Goal: Navigation & Orientation: Find specific page/section

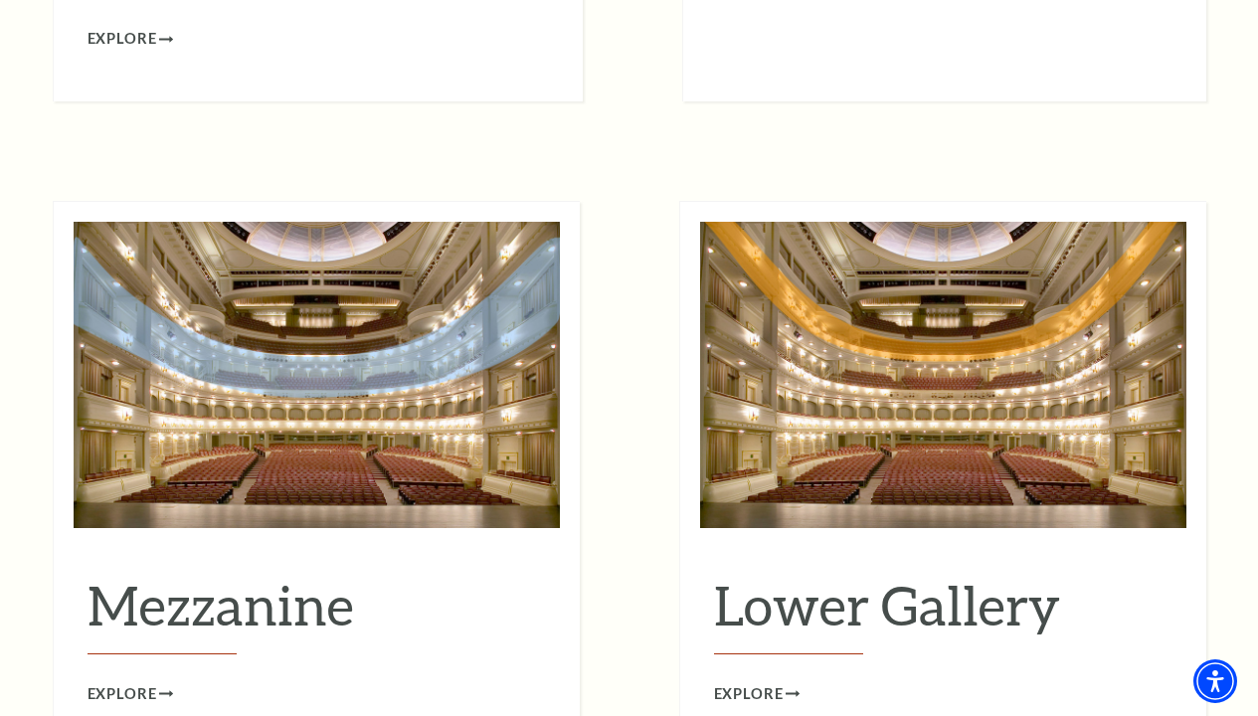
scroll to position [2290, 0]
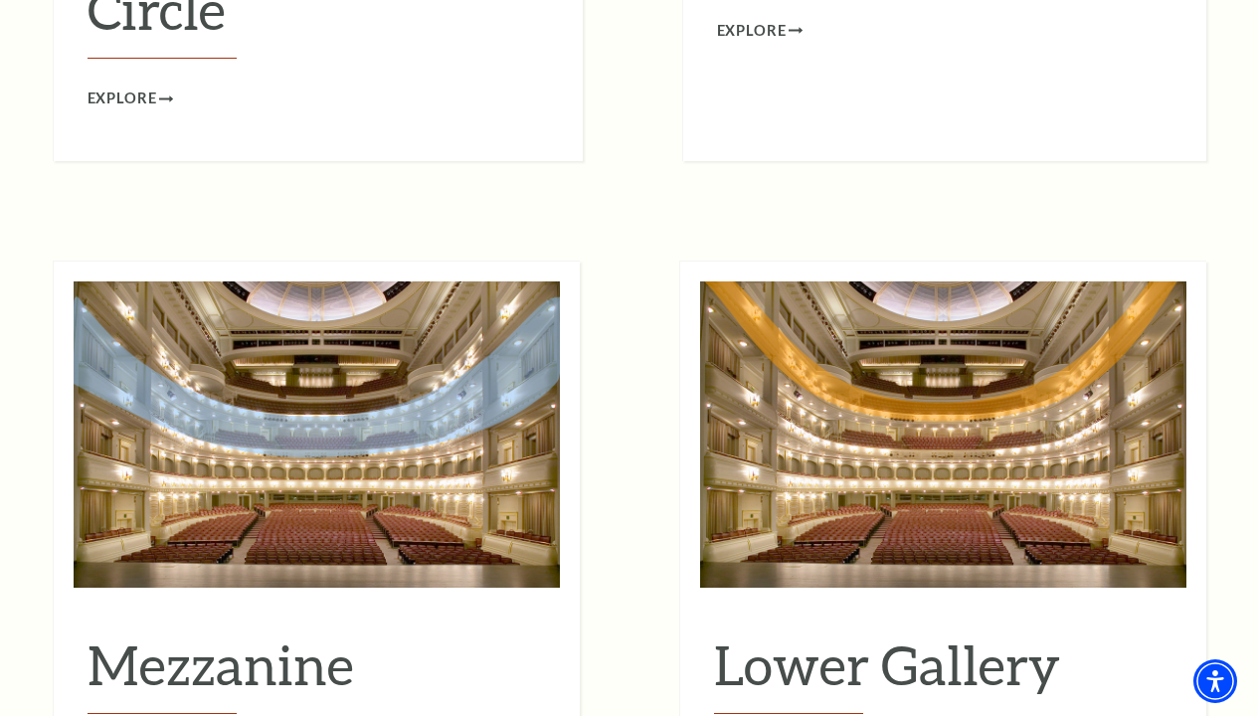
click at [108, 673] on div "Mezzanine Explore" at bounding box center [317, 680] width 486 height 174
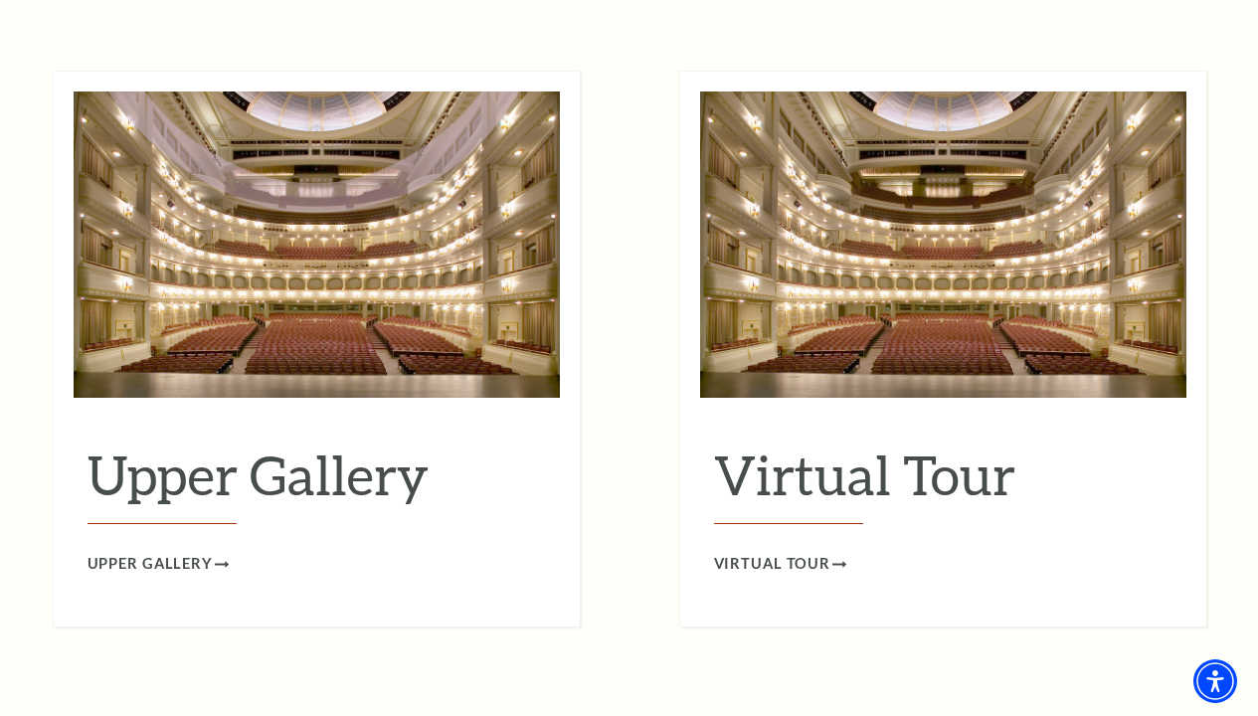
scroll to position [3188, 0]
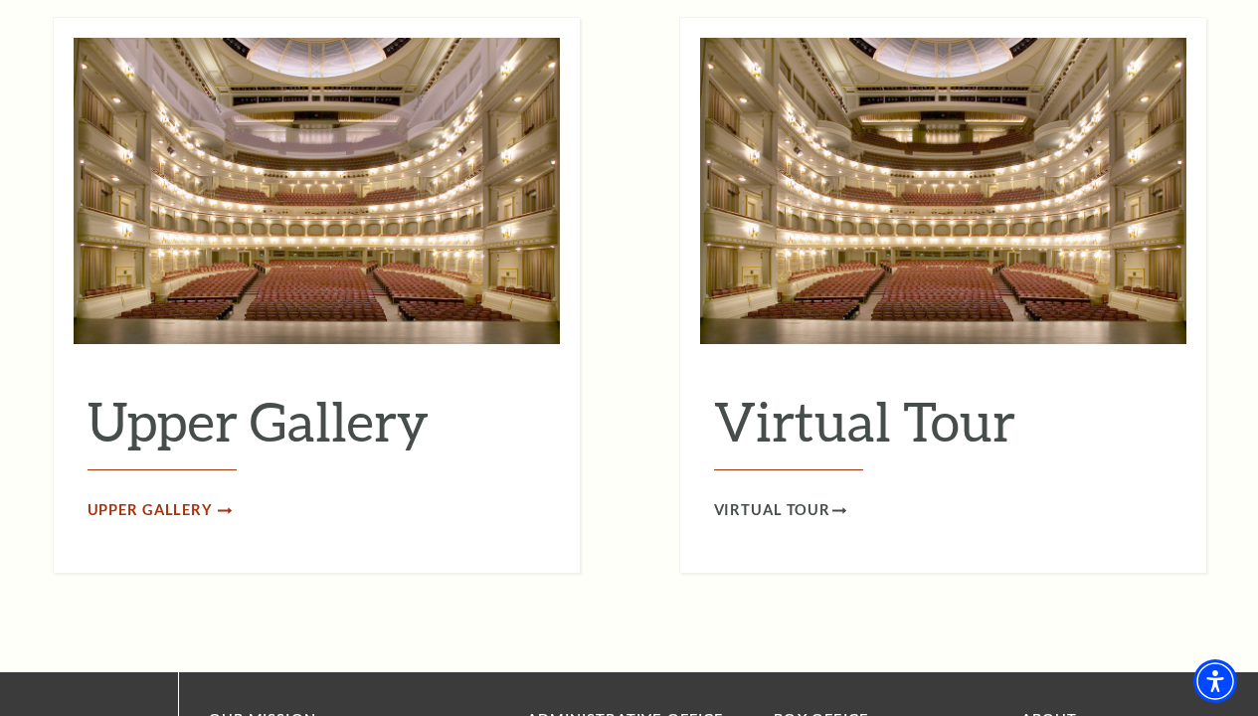
click at [190, 498] on span "Upper Gallery" at bounding box center [150, 510] width 125 height 25
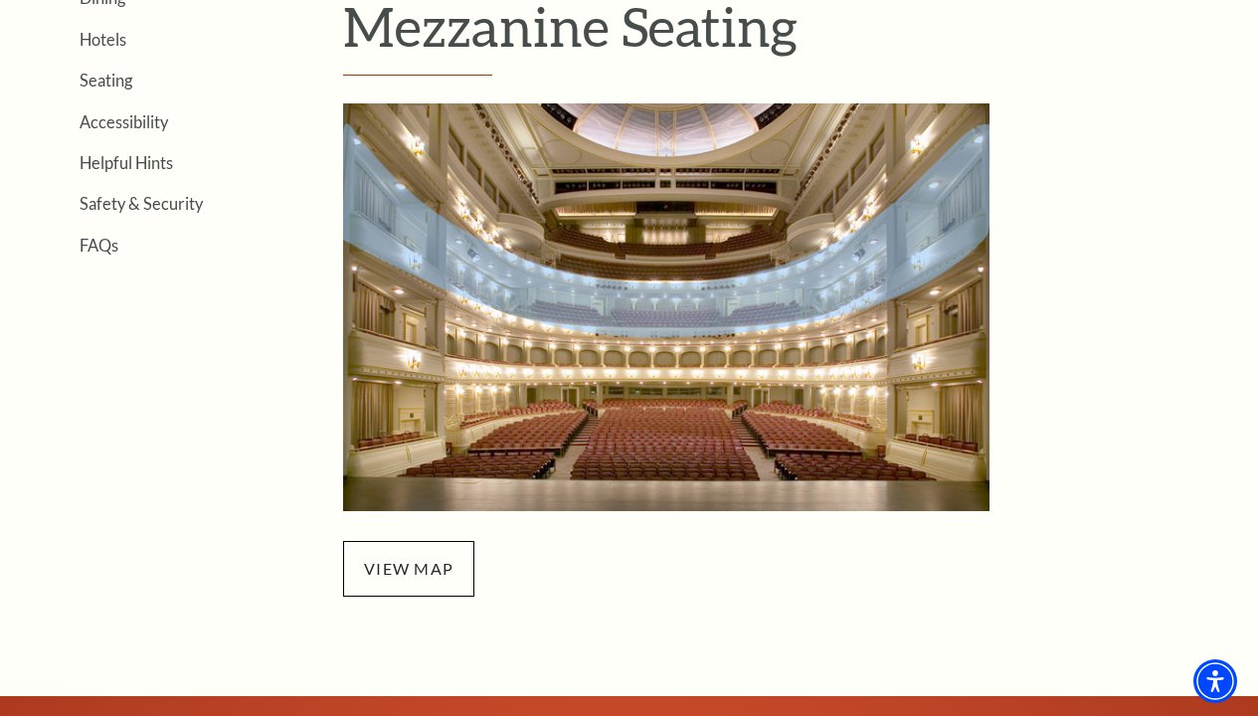
scroll to position [611, 0]
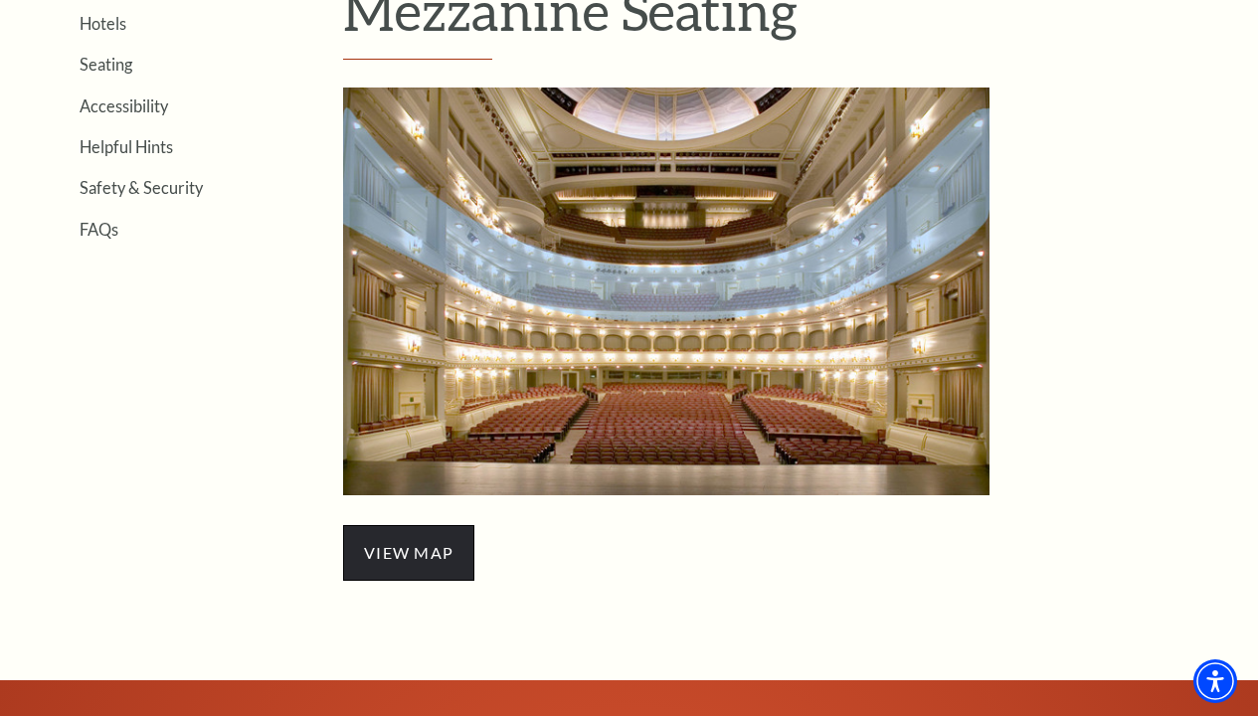
click at [404, 547] on span "view map" at bounding box center [408, 553] width 131 height 56
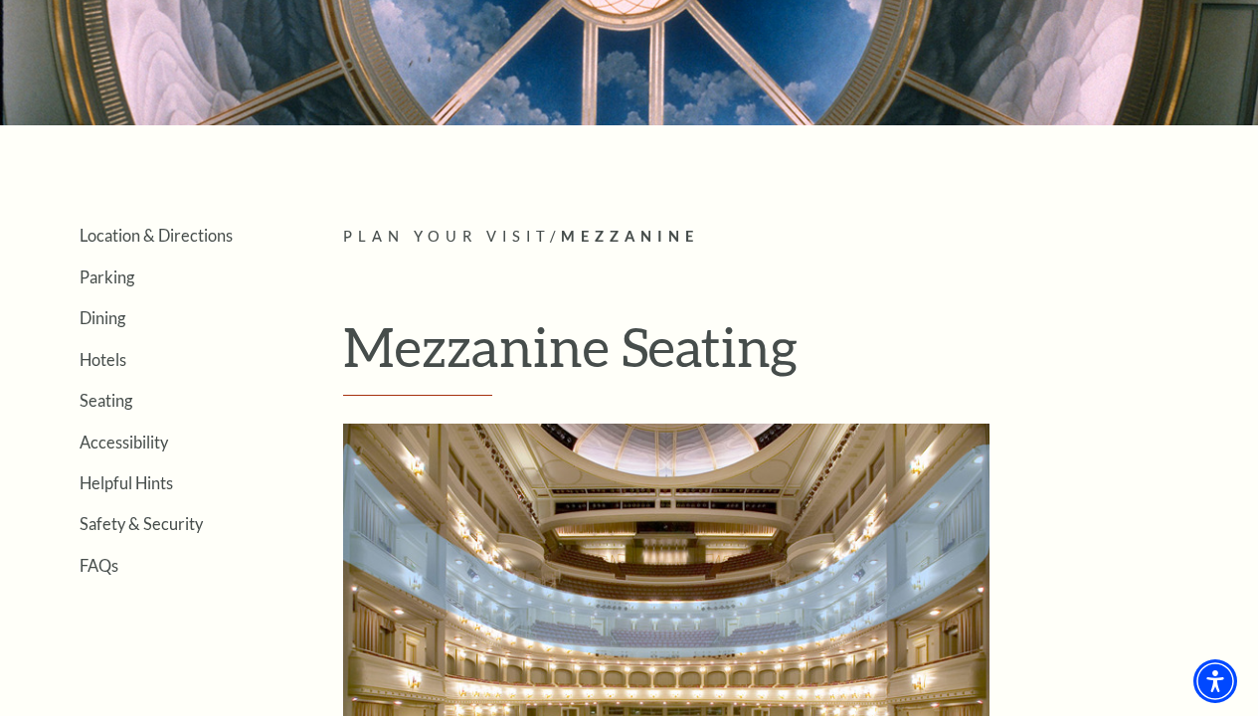
scroll to position [234, 0]
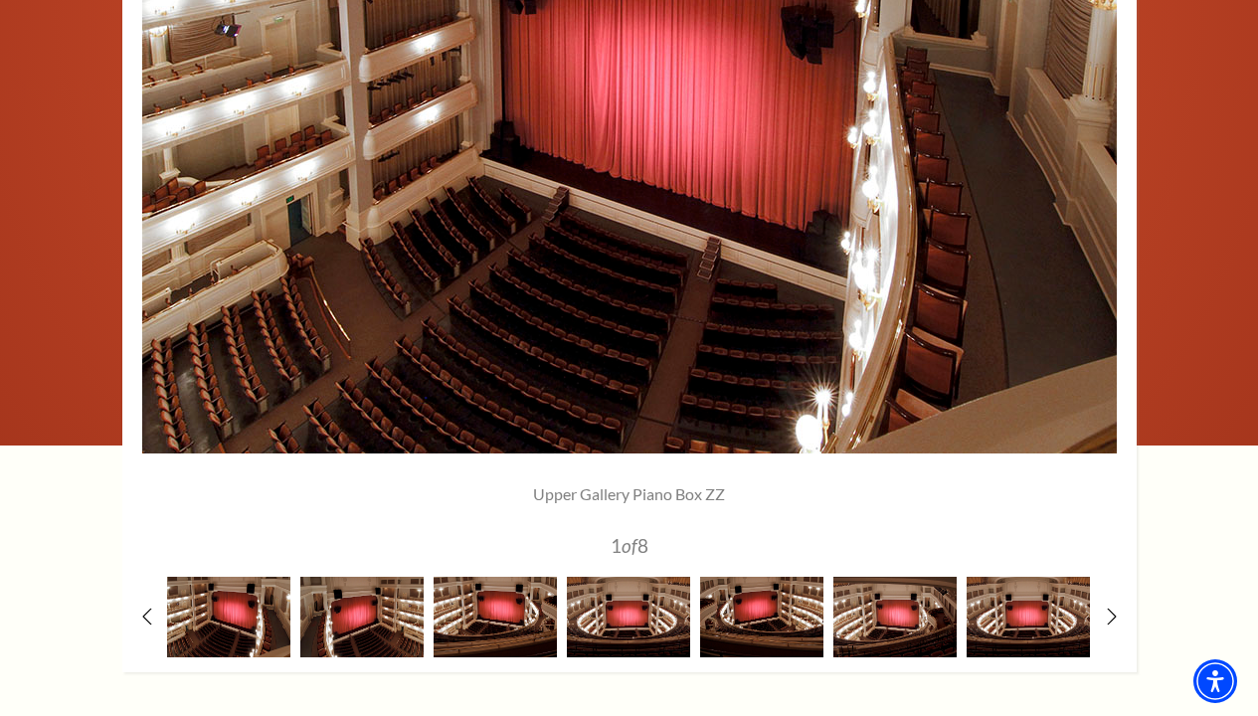
scroll to position [1436, 0]
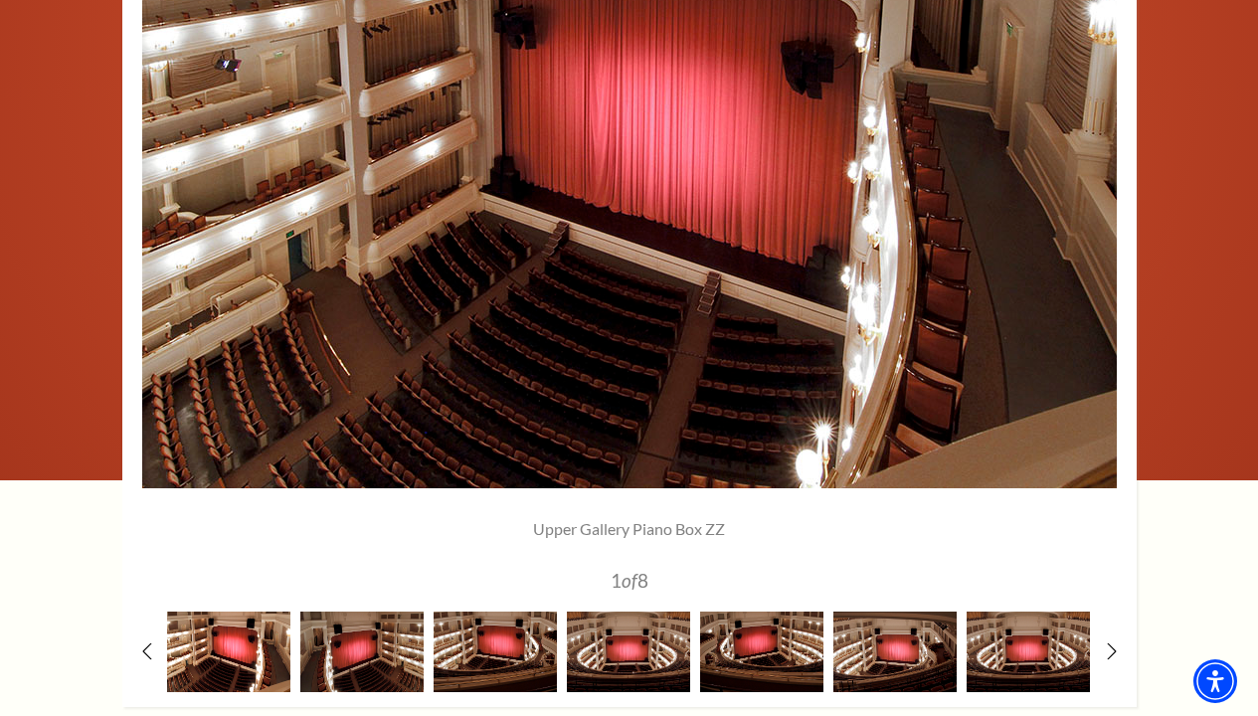
click at [234, 666] on img at bounding box center [228, 652] width 123 height 81
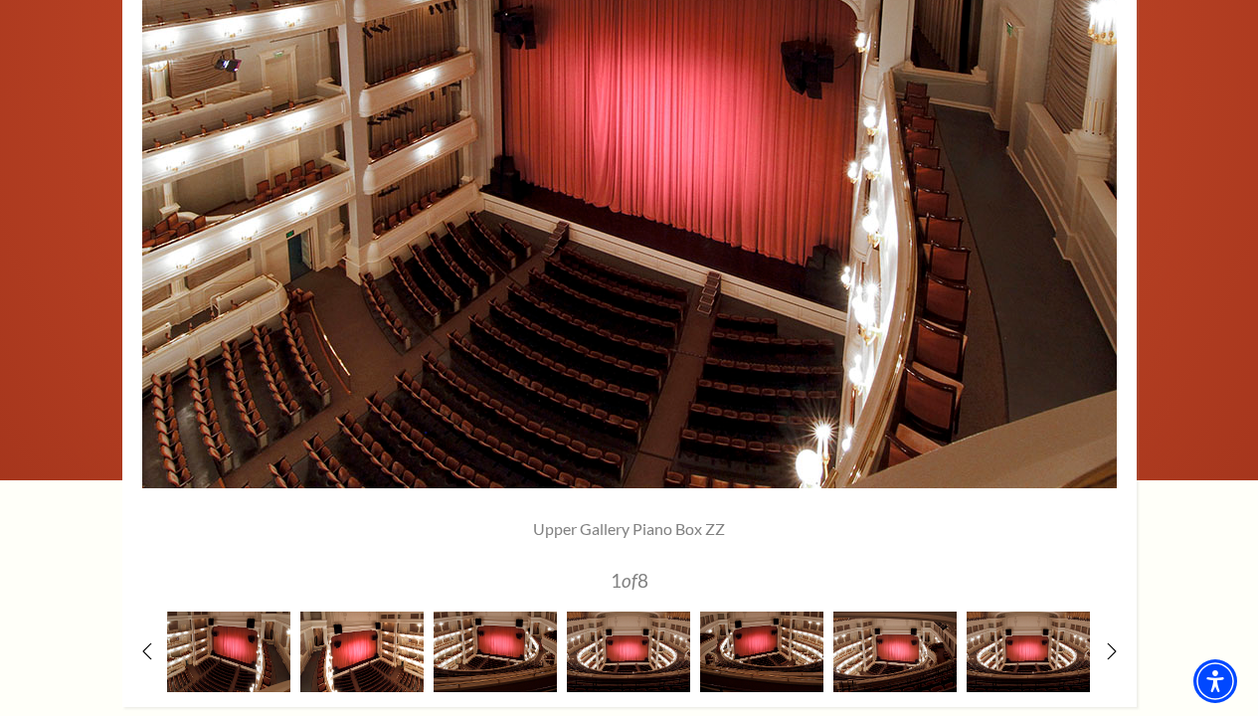
click at [354, 662] on img at bounding box center [361, 652] width 123 height 81
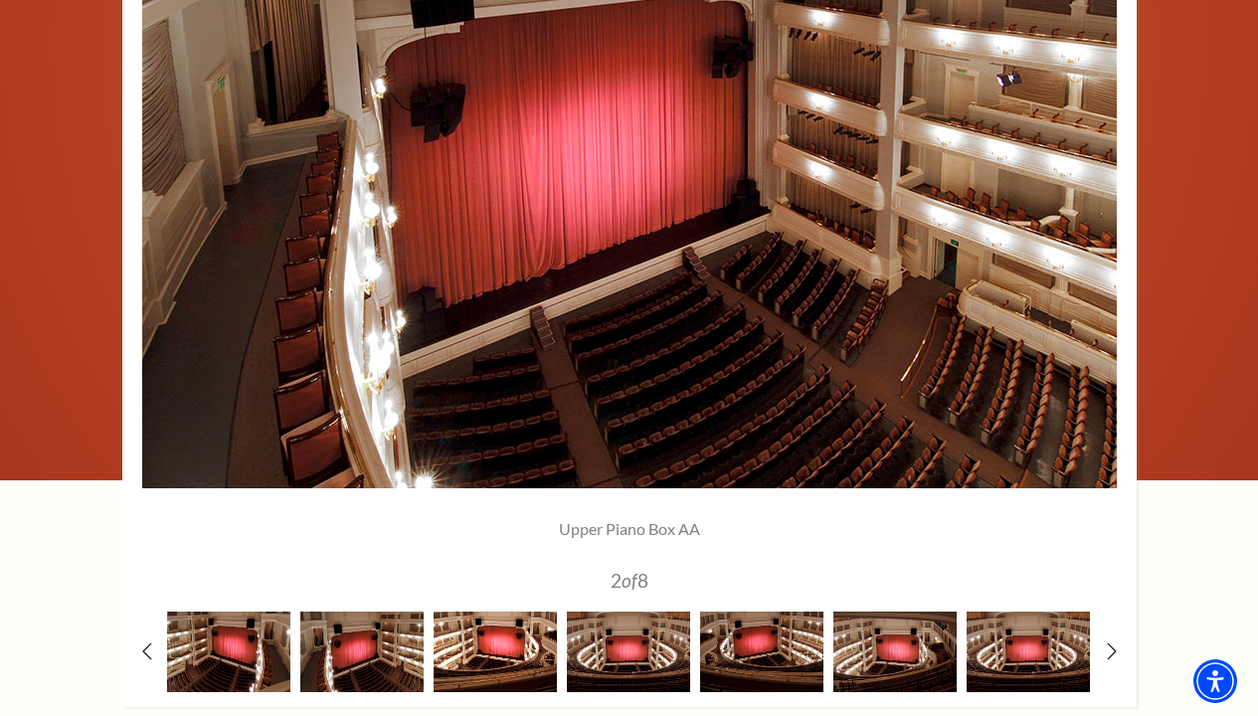
click at [481, 661] on img at bounding box center [495, 652] width 123 height 81
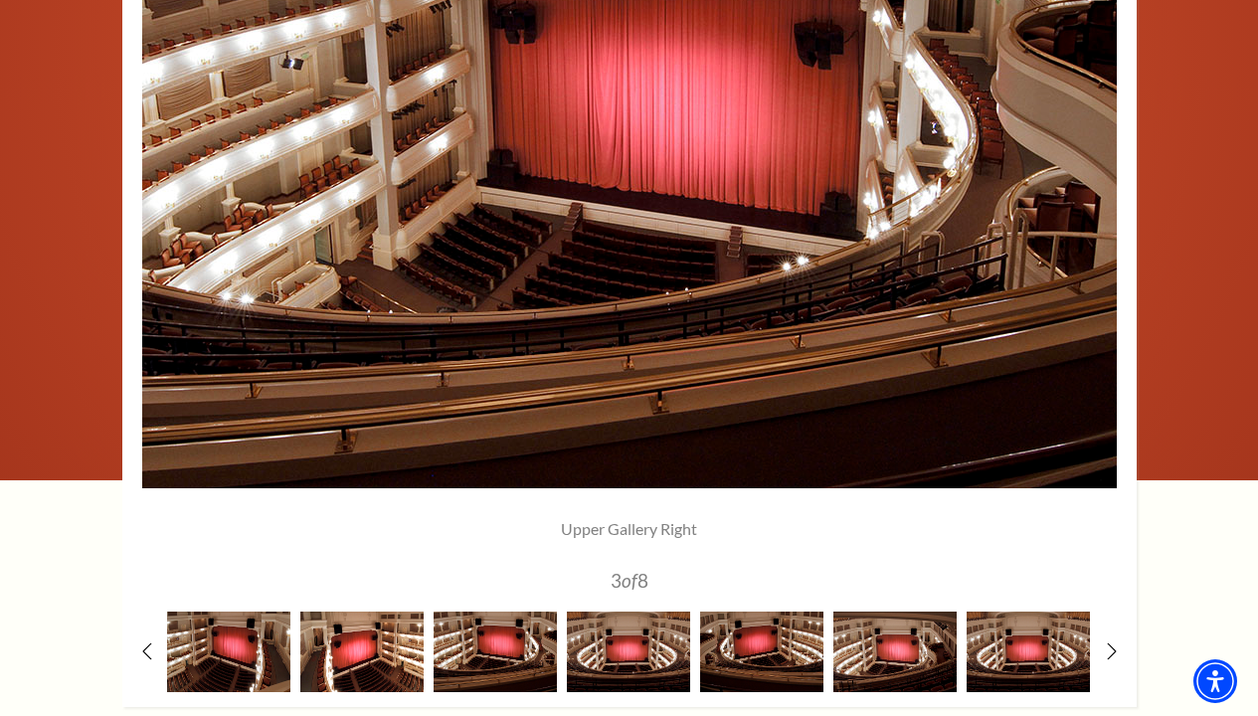
click at [386, 659] on img at bounding box center [361, 652] width 123 height 81
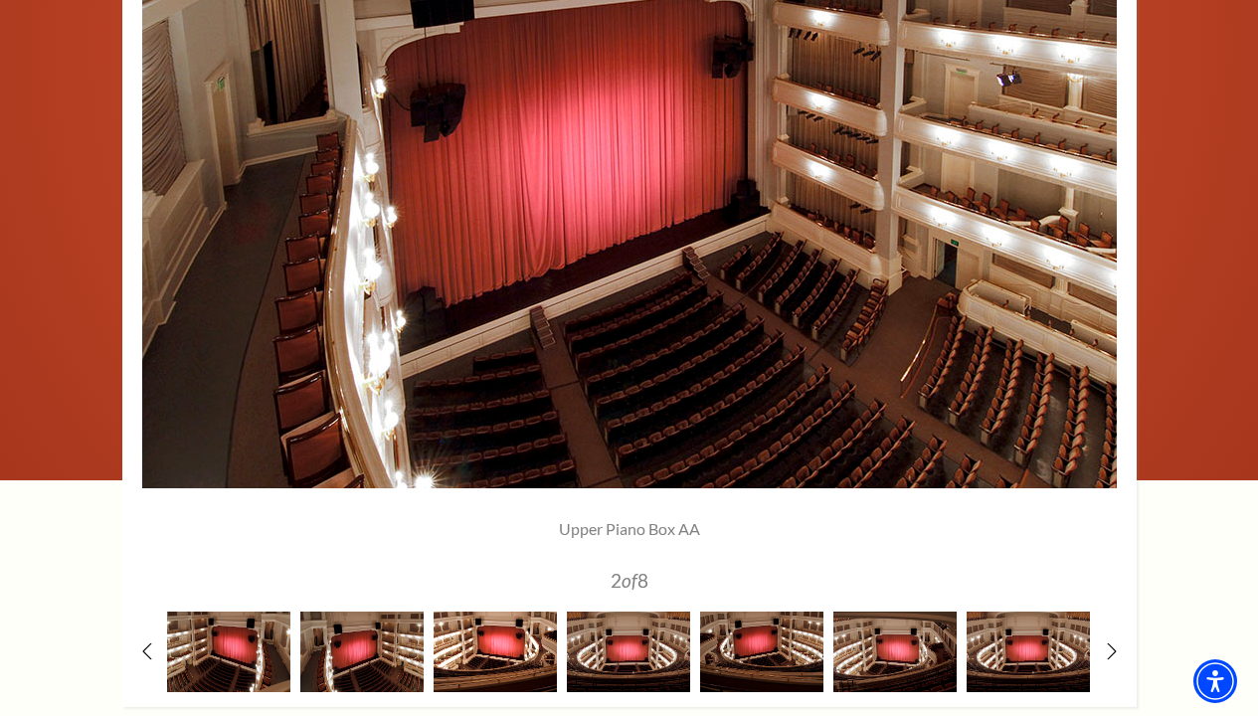
click at [482, 661] on img at bounding box center [495, 652] width 123 height 81
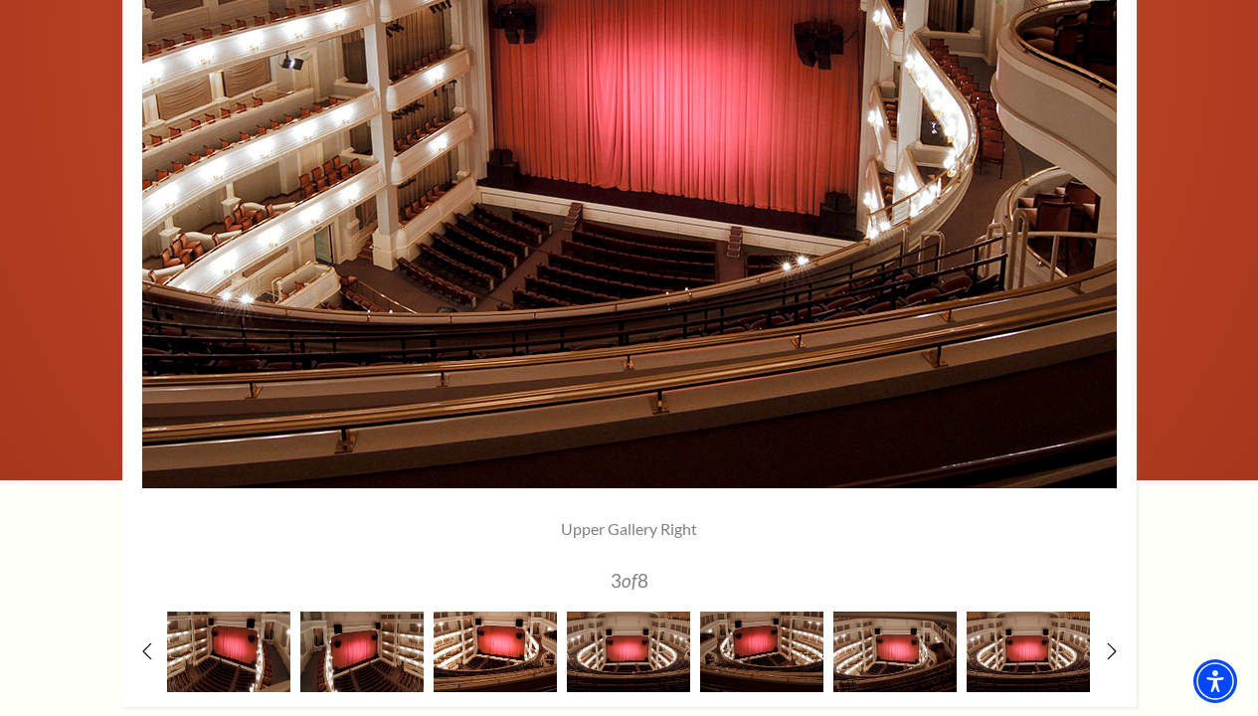
click at [522, 654] on img at bounding box center [495, 652] width 123 height 81
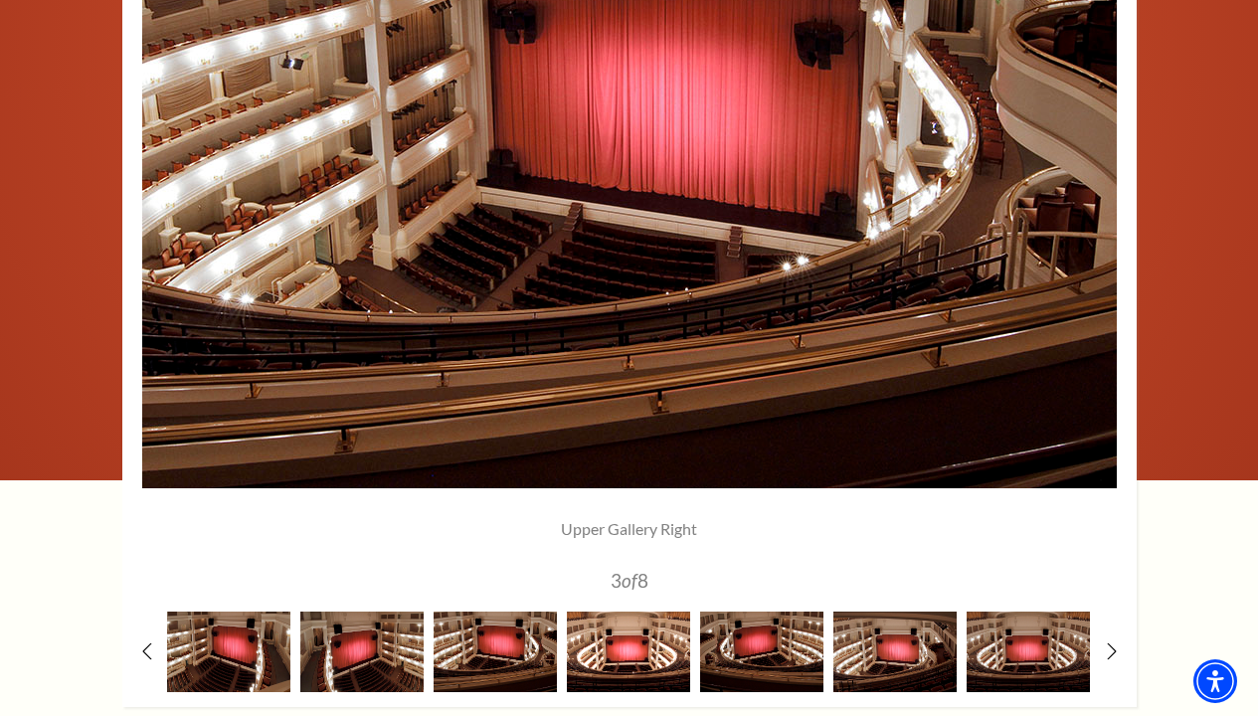
click at [598, 653] on img at bounding box center [628, 652] width 123 height 81
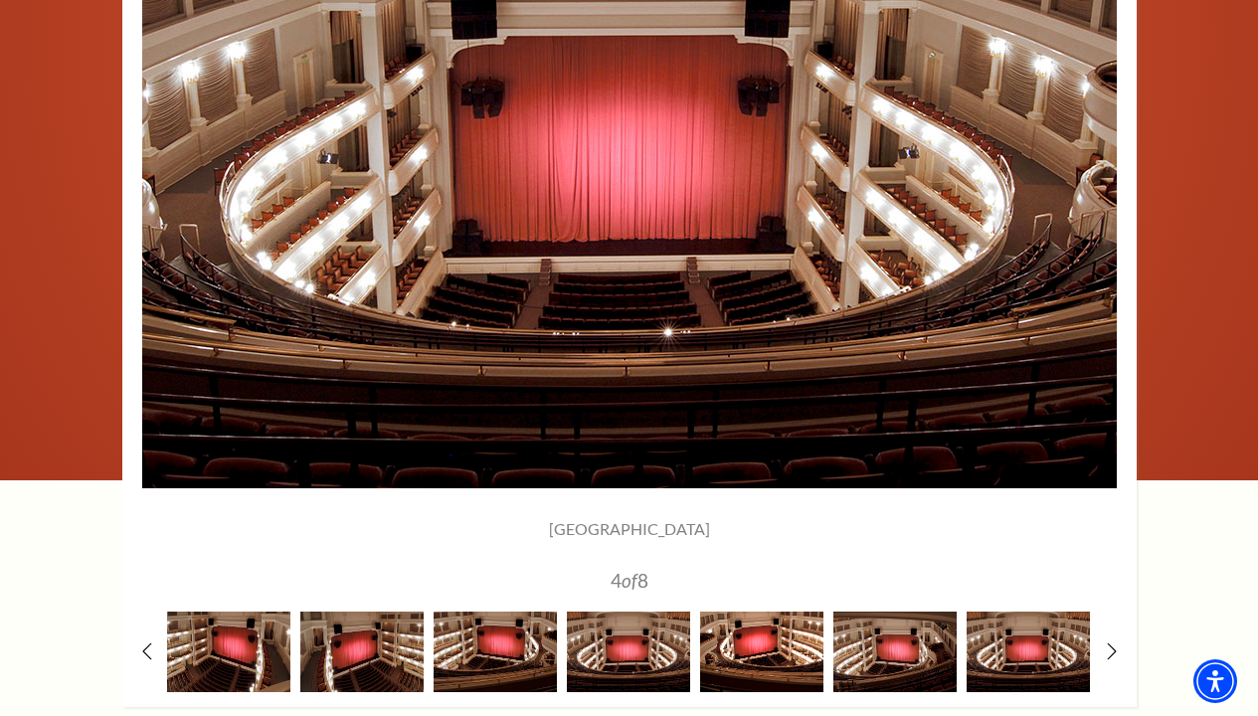
click at [794, 645] on img at bounding box center [761, 652] width 123 height 81
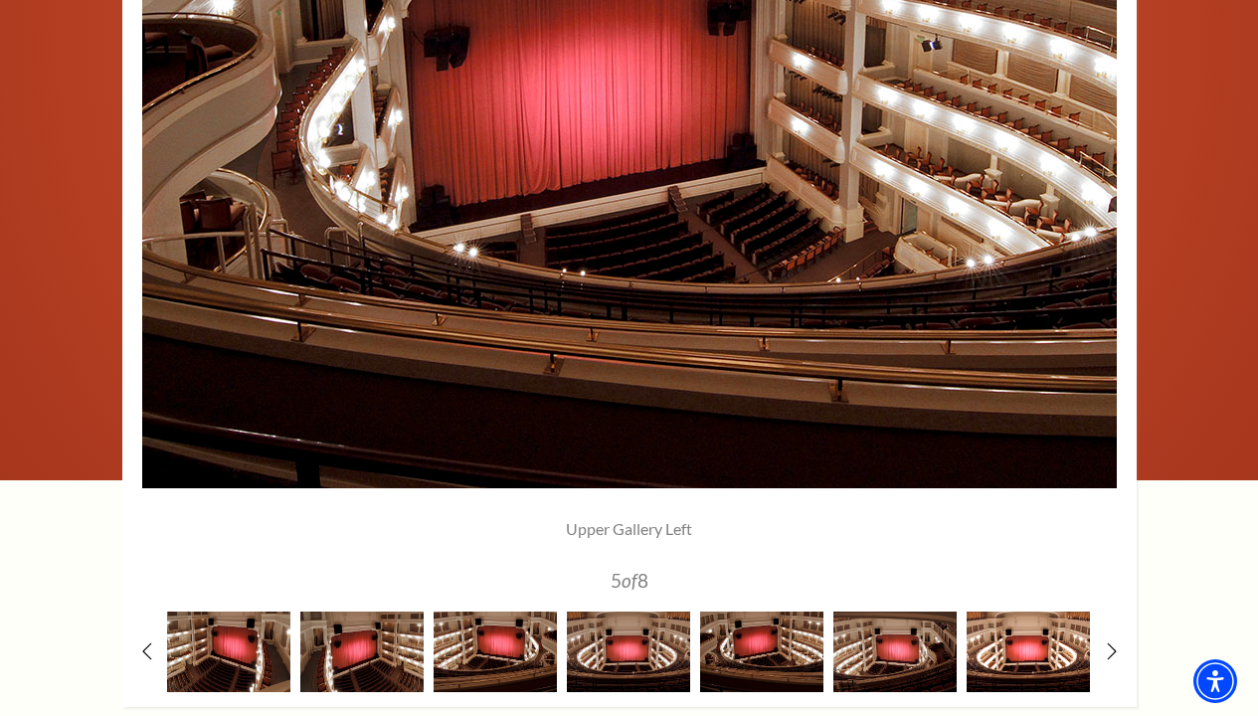
click at [974, 645] on img at bounding box center [1028, 652] width 123 height 81
